Goal: Navigation & Orientation: Find specific page/section

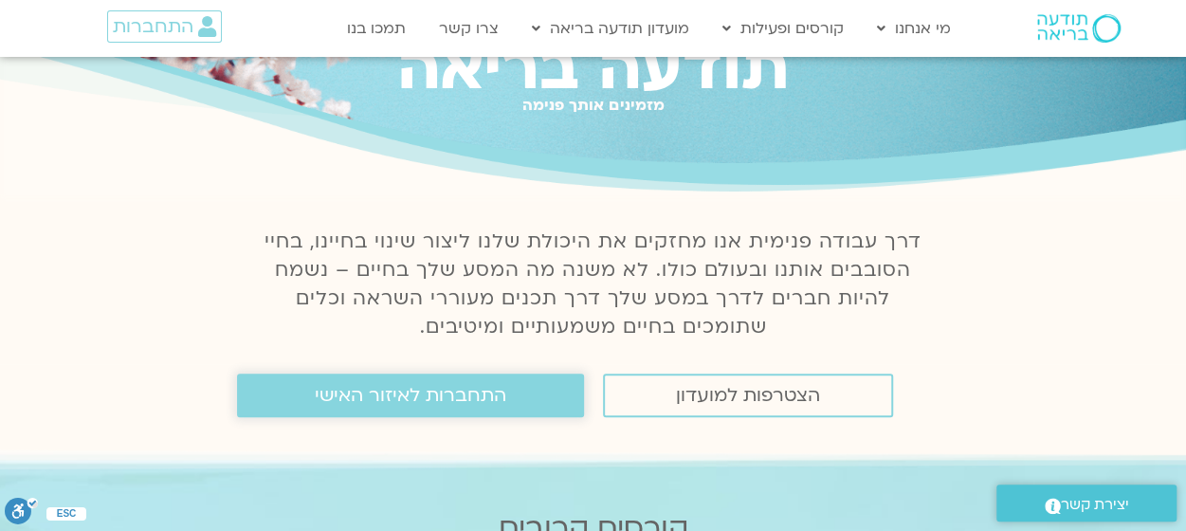
click at [314, 393] on link "התחברות לאיזור האישי" at bounding box center [410, 396] width 347 height 44
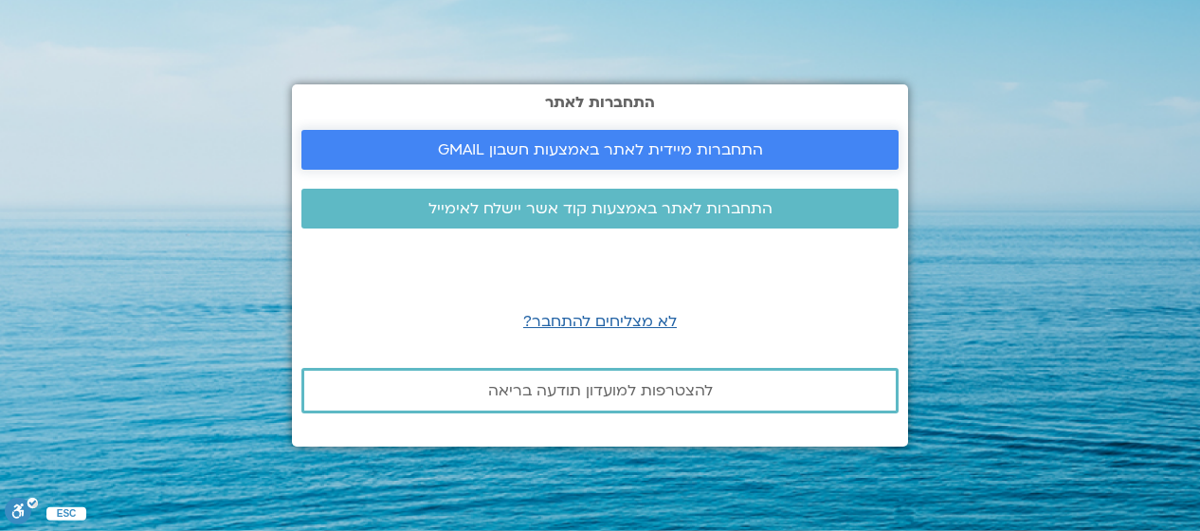
click at [713, 151] on span "התחברות מיידית לאתר באמצעות חשבון GMAIL" at bounding box center [600, 149] width 325 height 17
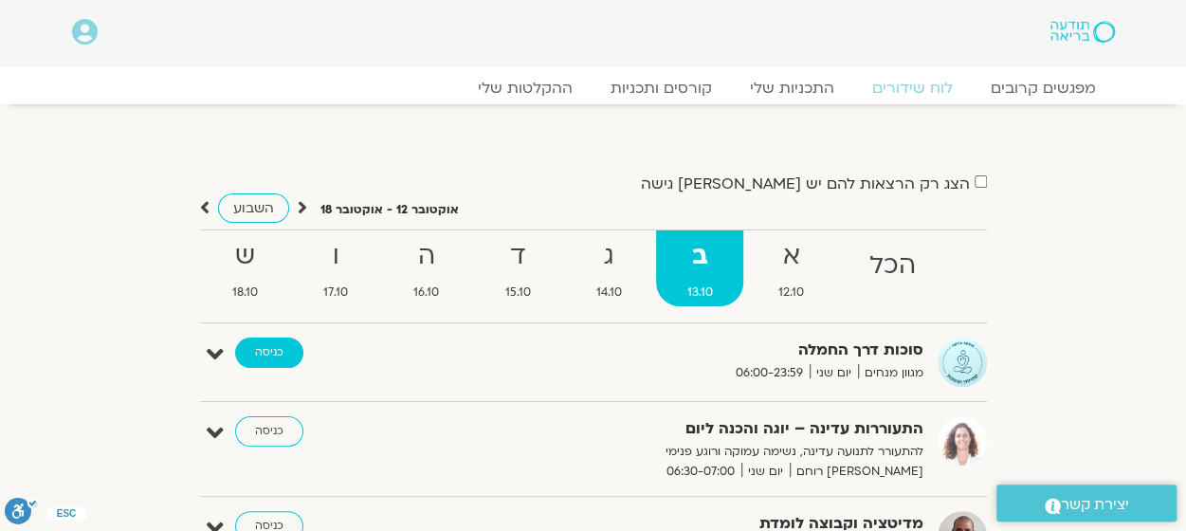
click at [273, 354] on link "כניסה" at bounding box center [269, 353] width 68 height 30
click at [269, 428] on link "כניסה" at bounding box center [269, 431] width 68 height 30
